Goal: Information Seeking & Learning: Find specific fact

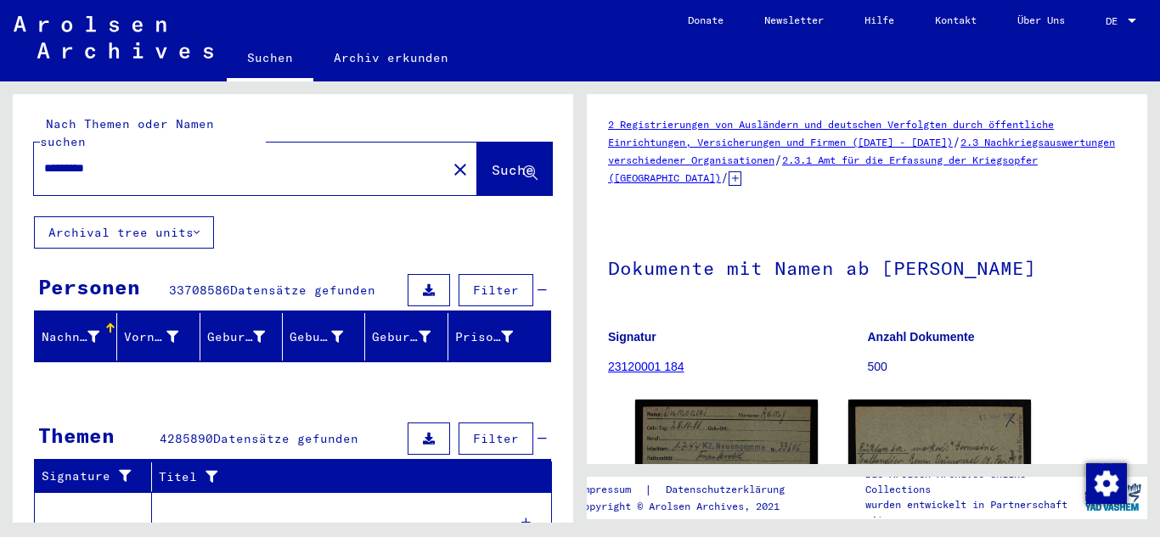
click at [808, 98] on div "2 Registrierungen von Ausländern und deutschen Verfolgten durch öffentliche Ein…" at bounding box center [867, 279] width 560 height 370
drag, startPoint x: 1129, startPoint y: 233, endPoint x: 1138, endPoint y: 311, distance: 78.6
click at [1138, 311] on div "2 Registrierungen von Ausländern und deutschen Verfolgten durch öffentliche Ein…" at bounding box center [867, 279] width 560 height 370
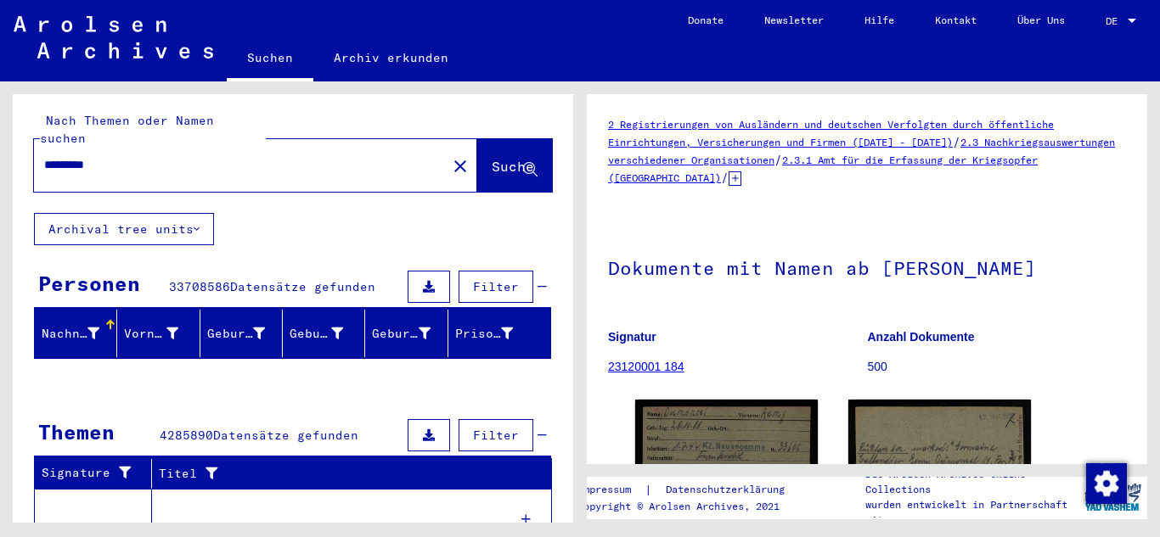
click at [573, 367] on div "Nach Themen oder Namen suchen ********* close Suche Archival tree units Persone…" at bounding box center [290, 302] width 580 height 441
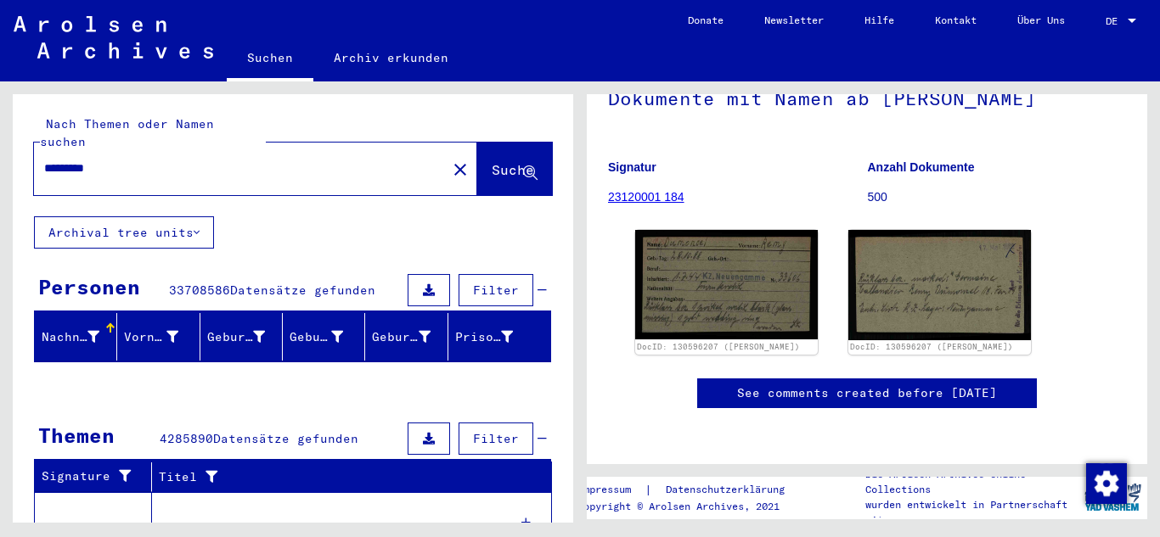
scroll to position [310, 0]
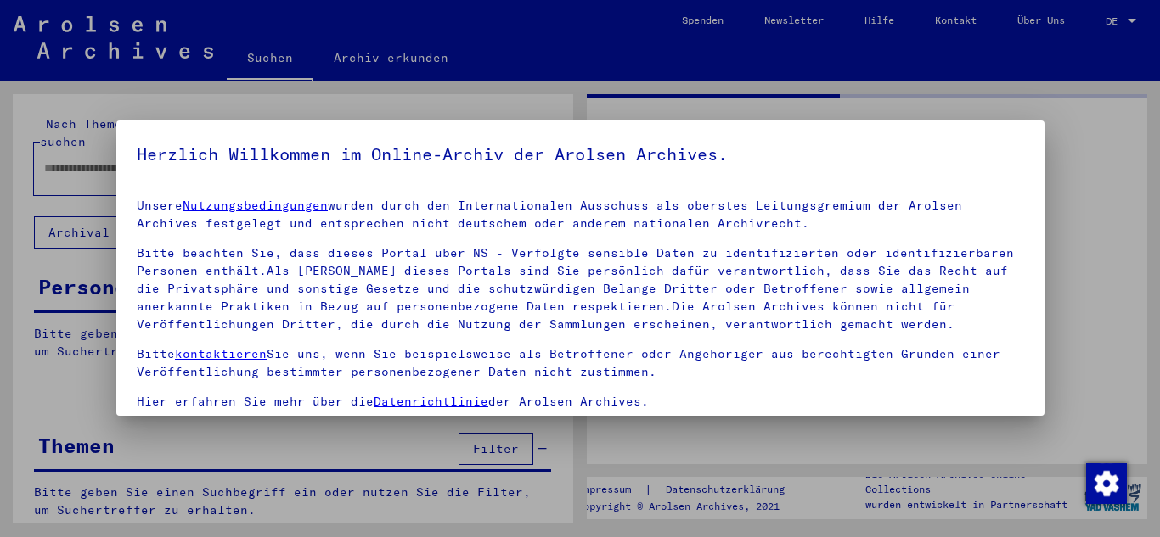
type input "*********"
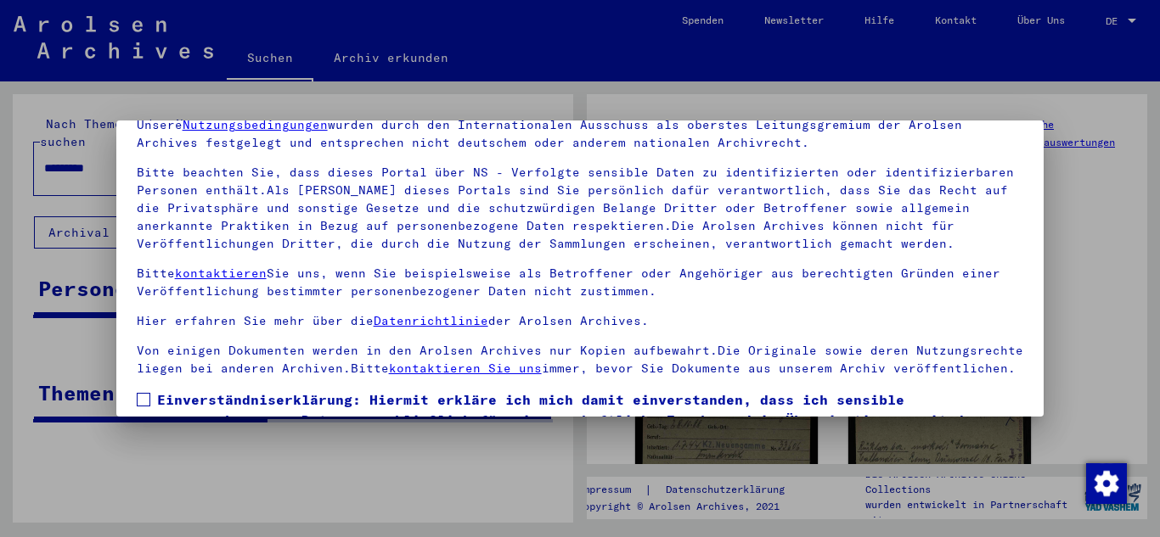
scroll to position [138, 0]
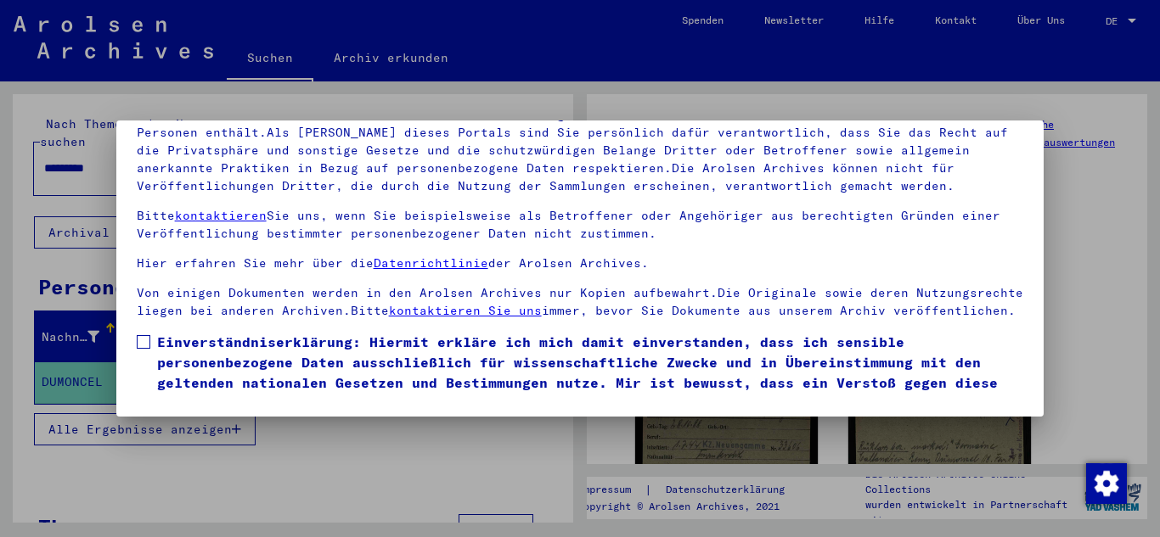
click at [139, 349] on span at bounding box center [144, 342] width 14 height 14
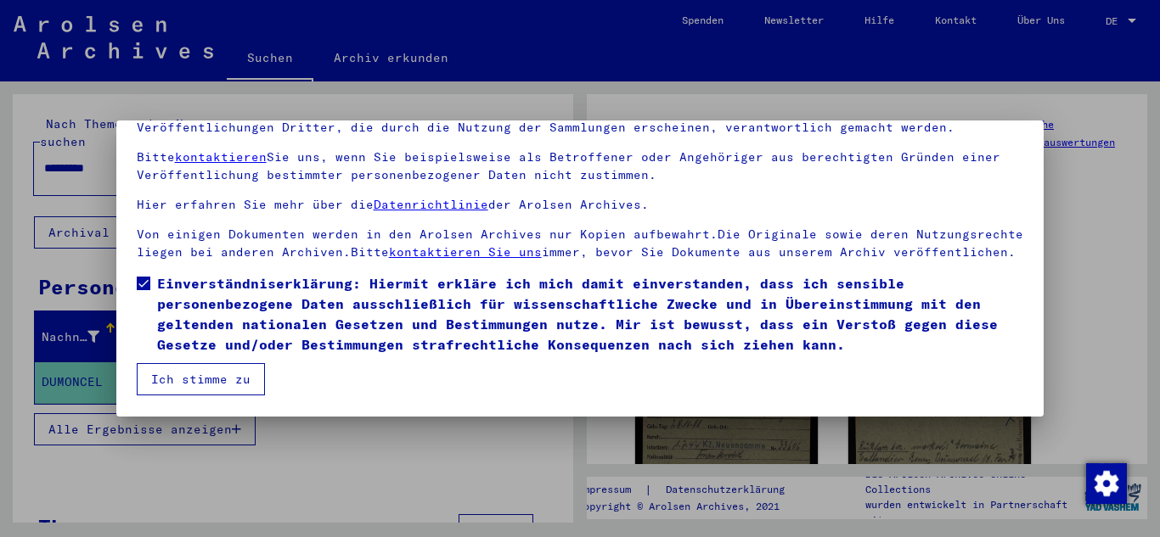
click at [228, 377] on button "Ich stimme zu" at bounding box center [201, 379] width 128 height 32
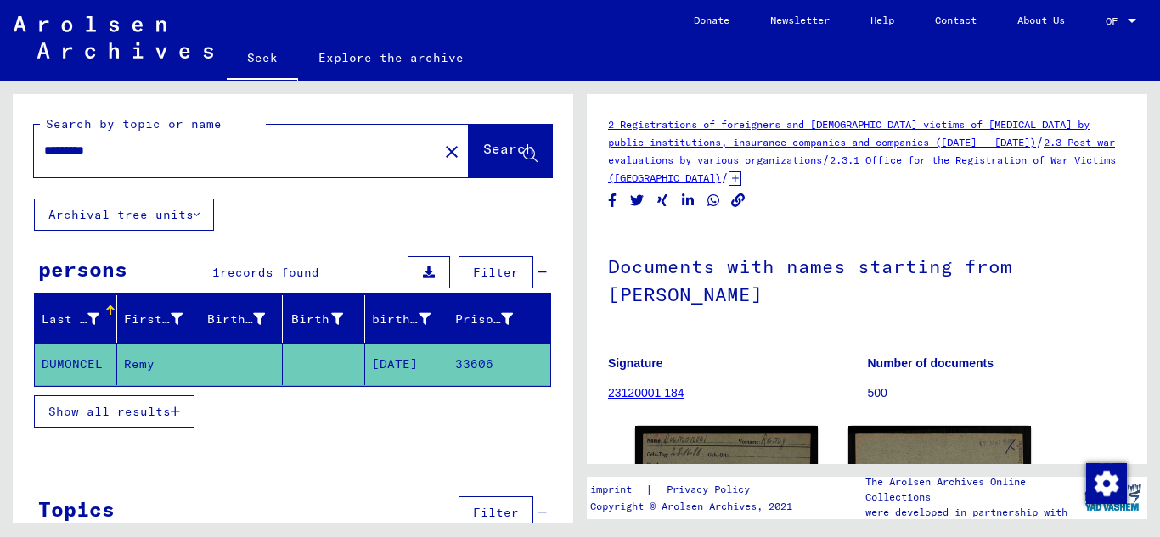
click at [283, 378] on mat-cell at bounding box center [324, 365] width 82 height 42
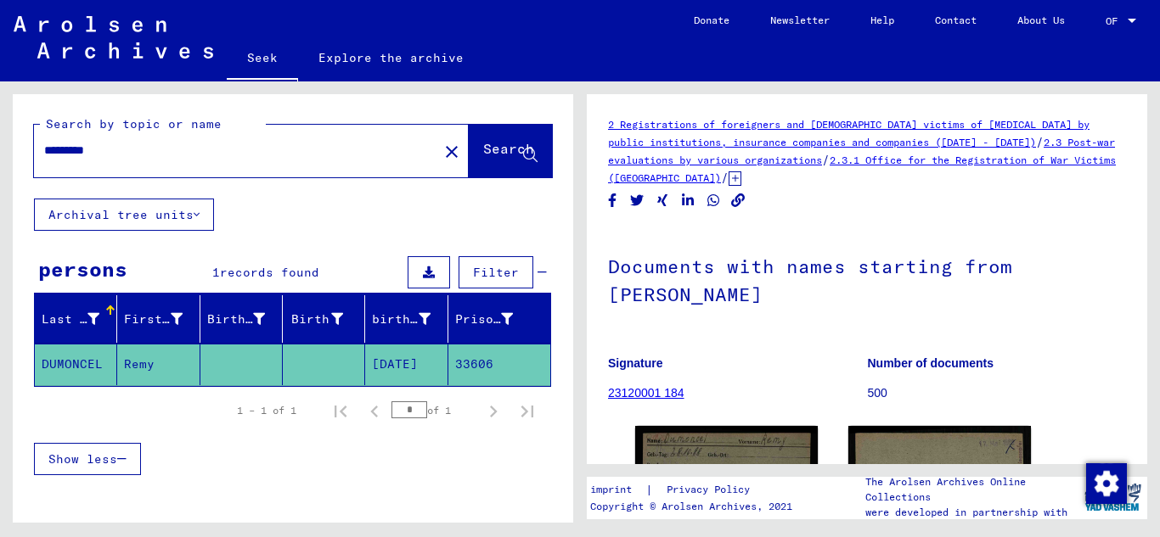
click at [478, 366] on mat-cell "33606" at bounding box center [499, 365] width 102 height 42
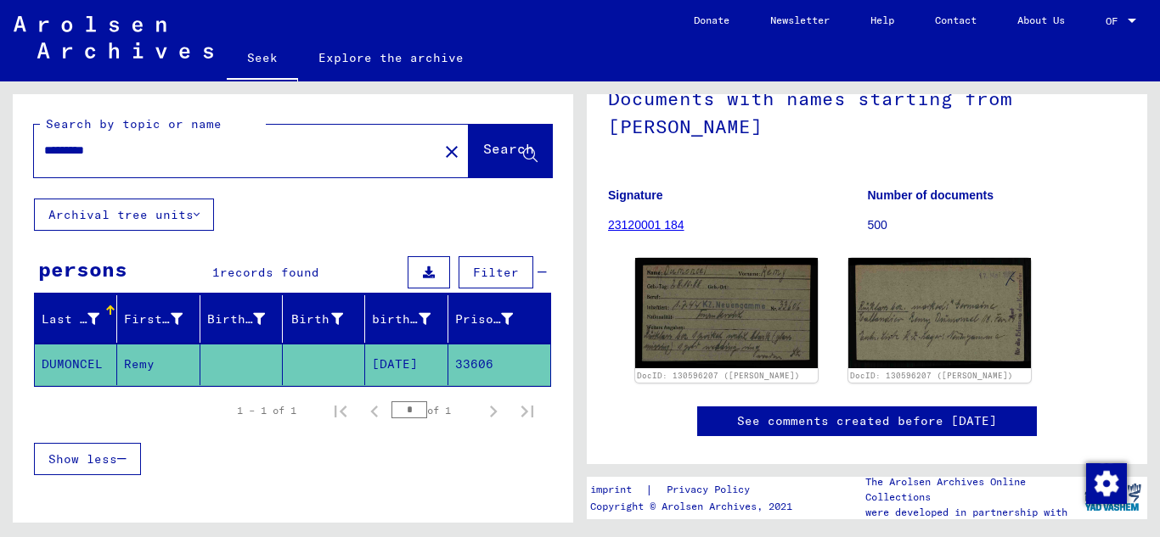
scroll to position [190, 0]
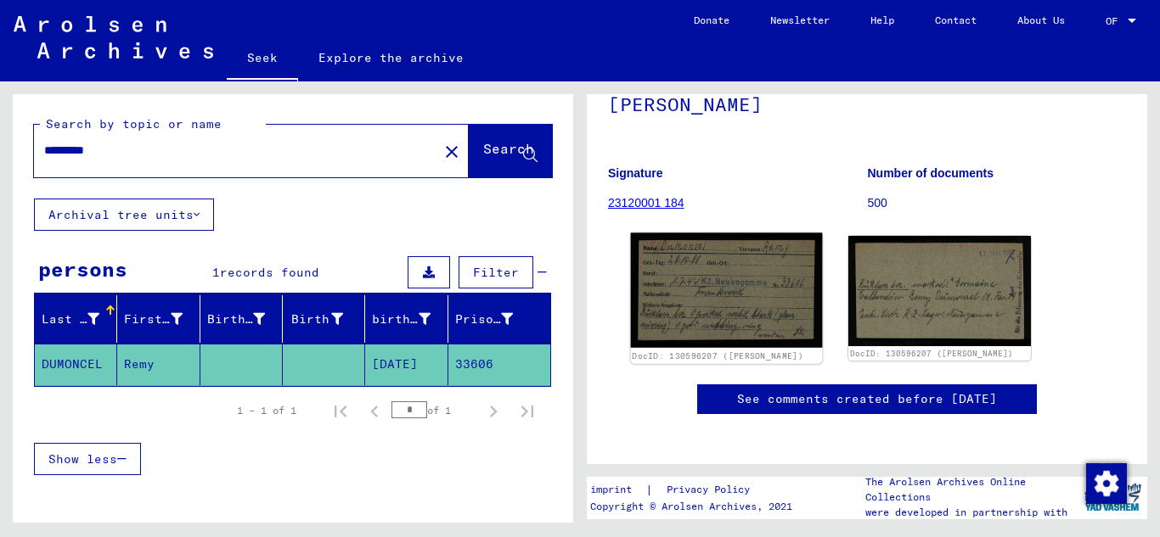
click at [745, 250] on img at bounding box center [727, 290] width 192 height 115
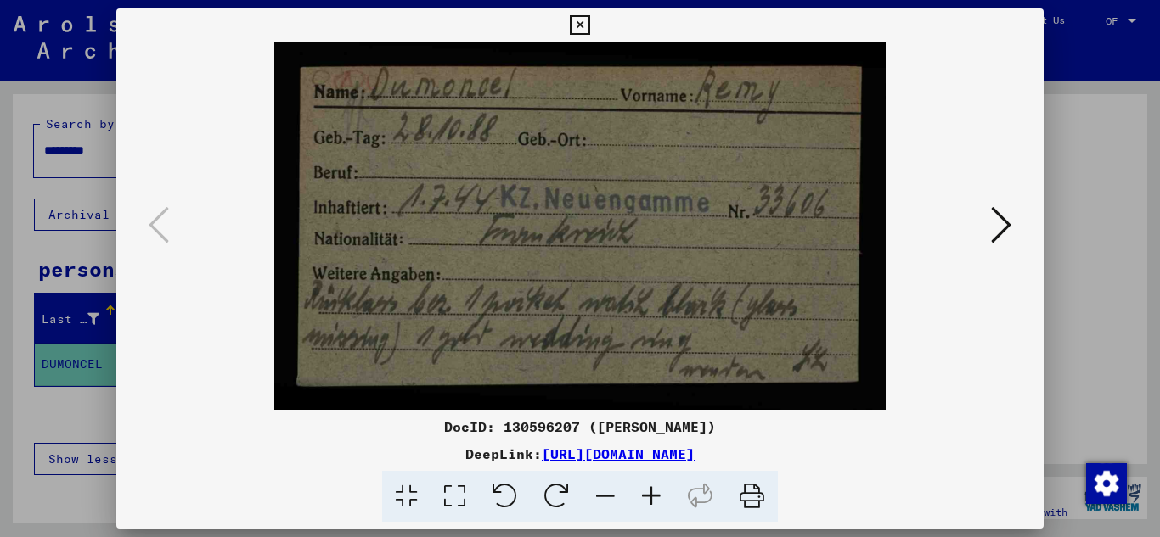
click at [1002, 220] on icon at bounding box center [1001, 225] width 20 height 41
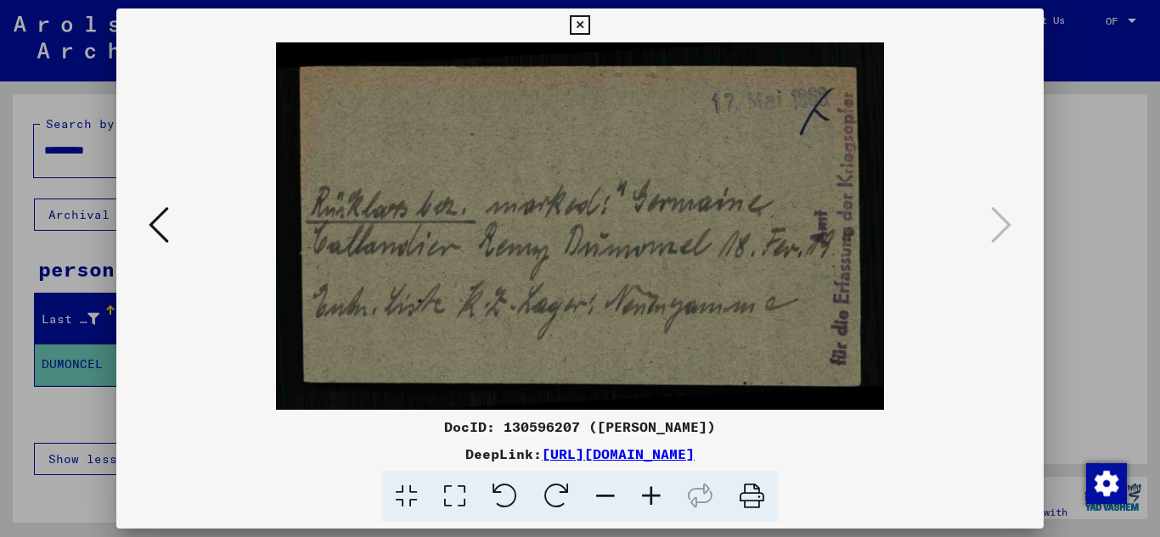
click at [170, 228] on button at bounding box center [158, 226] width 31 height 48
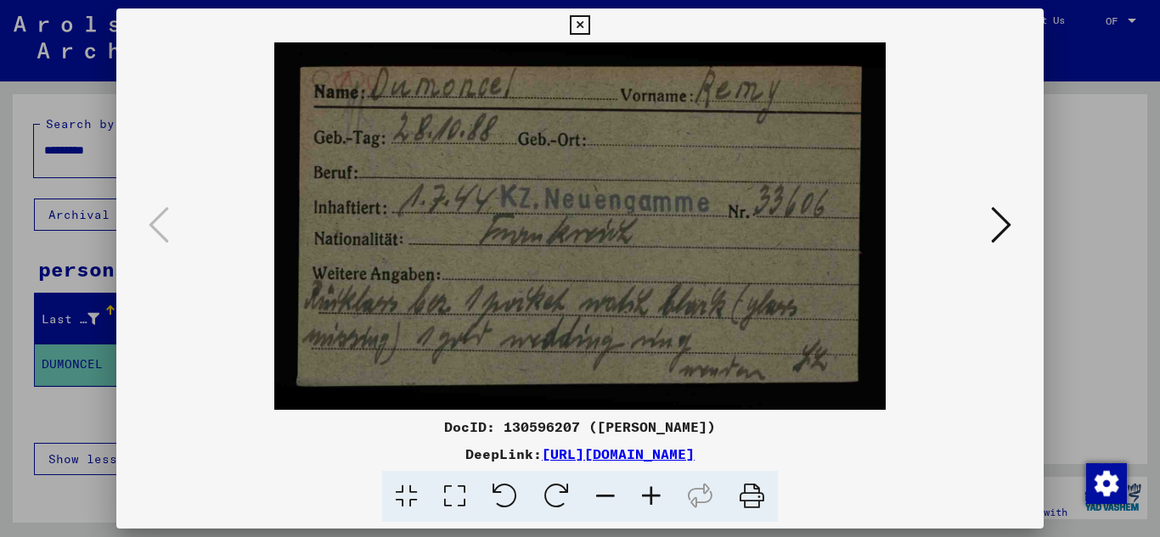
click at [1092, 193] on div at bounding box center [580, 268] width 1160 height 537
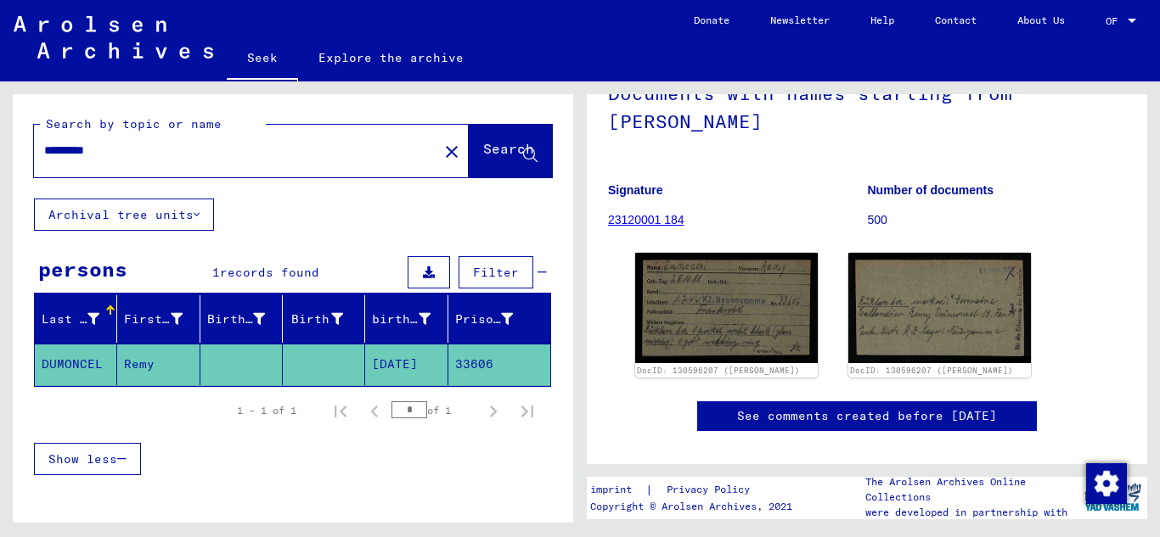
scroll to position [222, 0]
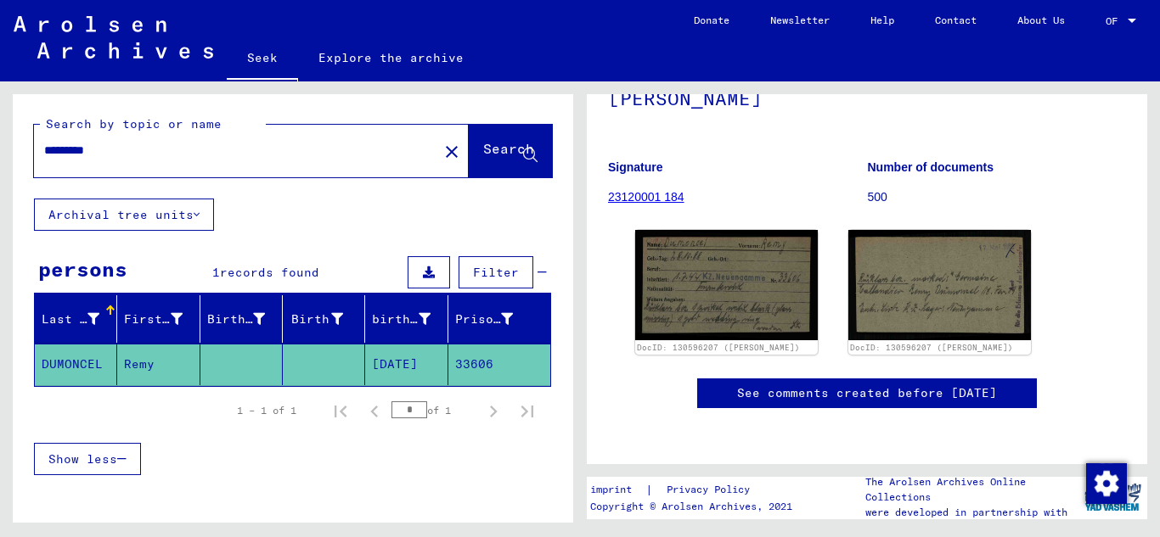
click at [1074, 188] on p "500" at bounding box center [997, 197] width 259 height 18
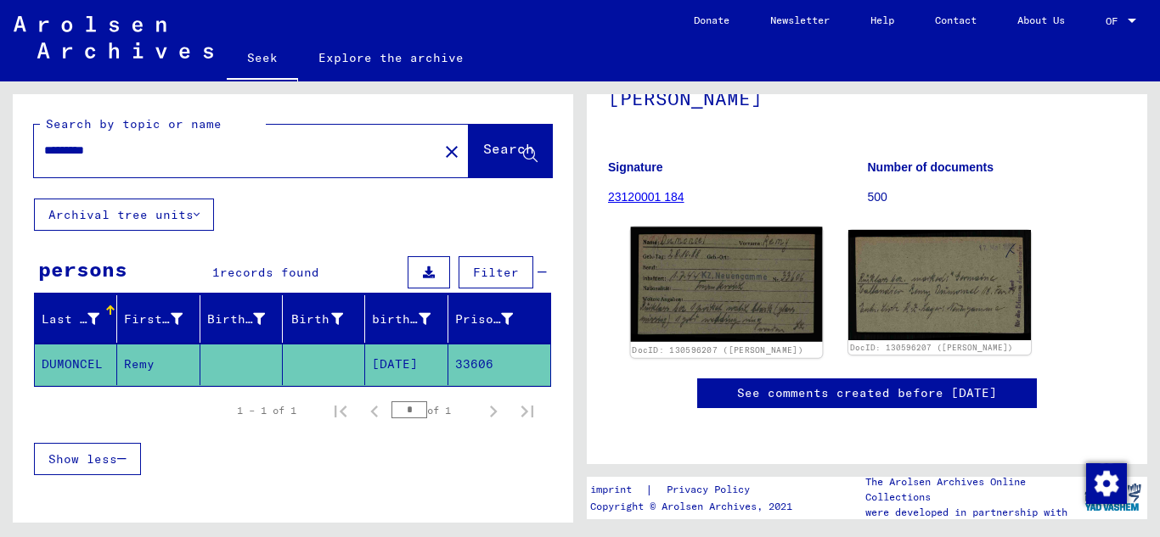
click at [773, 269] on img at bounding box center [727, 285] width 192 height 115
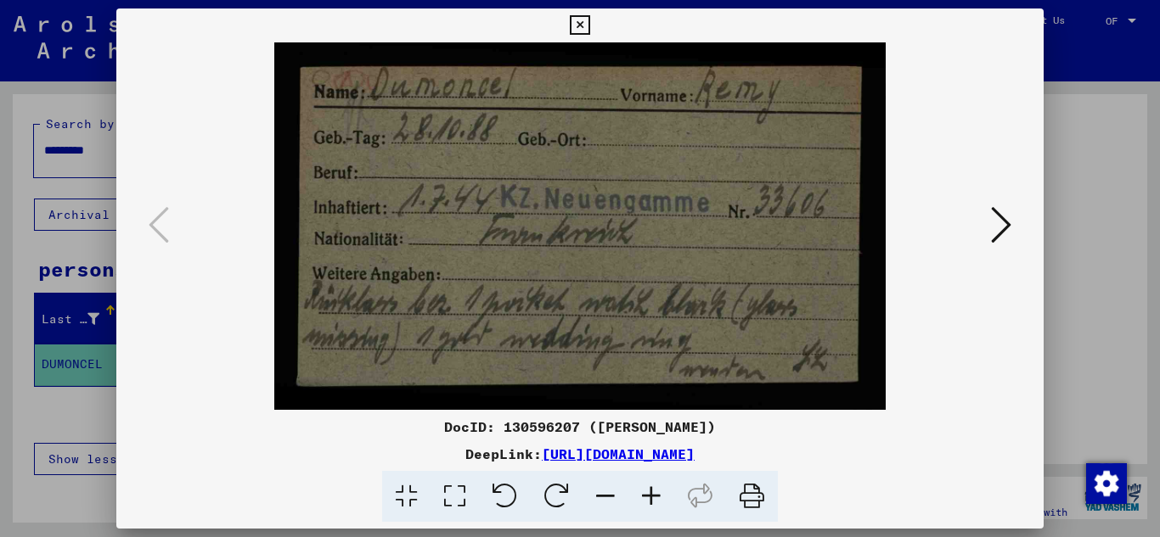
click at [1003, 245] on icon at bounding box center [1001, 225] width 20 height 41
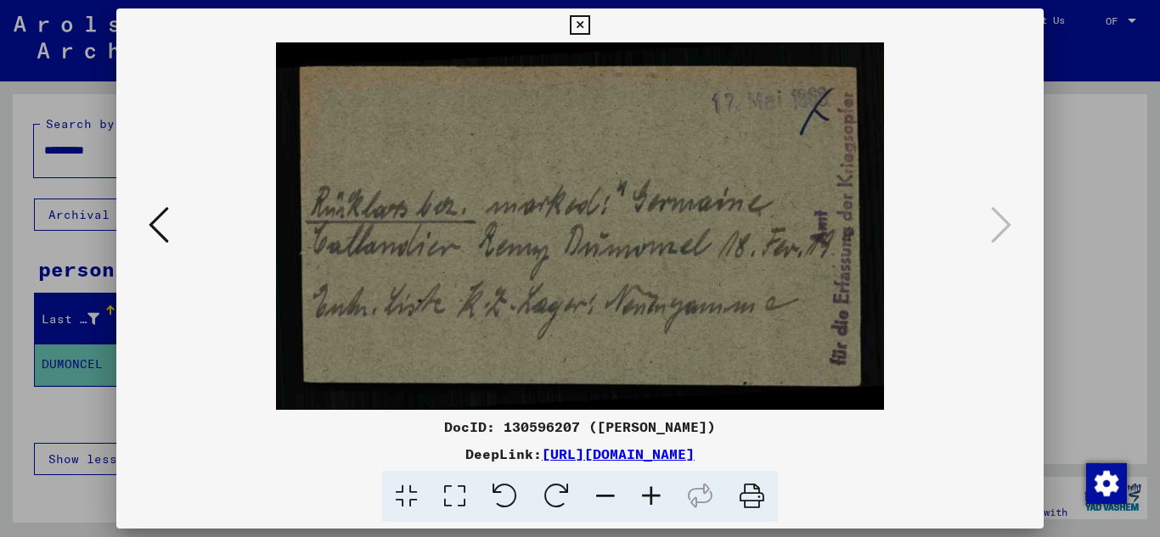
click at [147, 233] on button at bounding box center [158, 226] width 31 height 48
